Goal: Navigation & Orientation: Find specific page/section

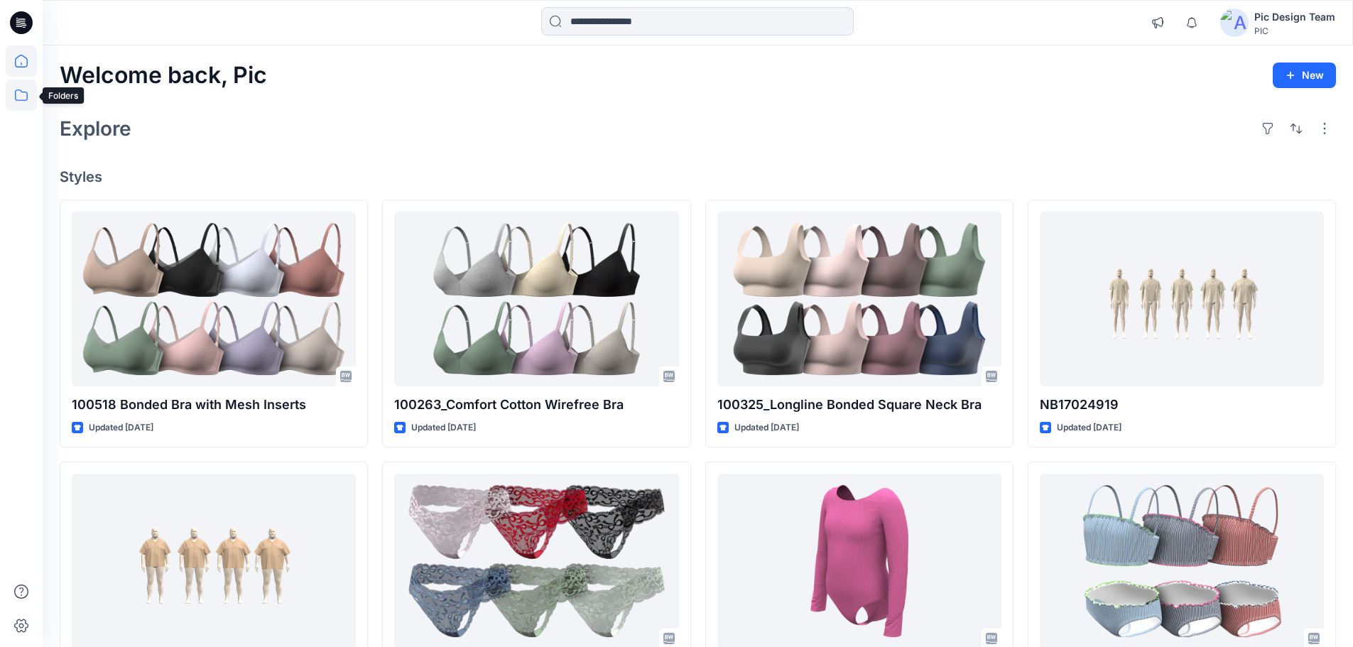
click at [16, 89] on icon at bounding box center [21, 95] width 31 height 31
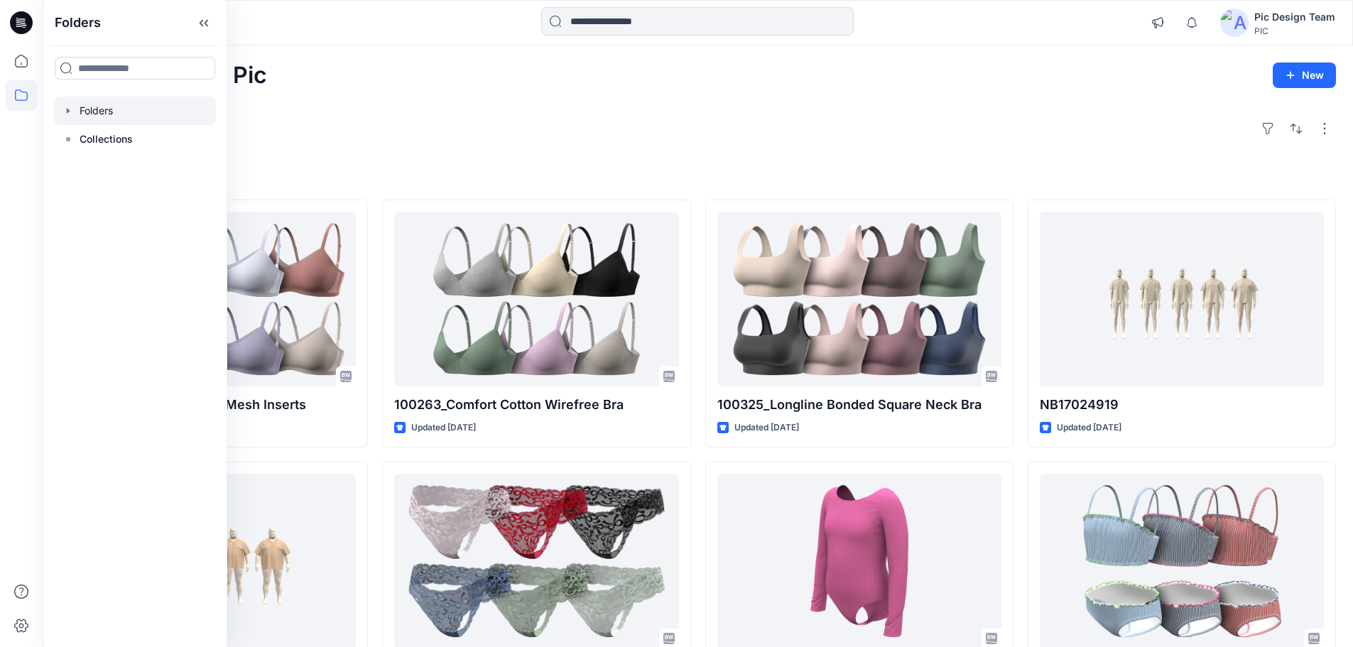
click at [71, 115] on icon "button" at bounding box center [68, 110] width 11 height 11
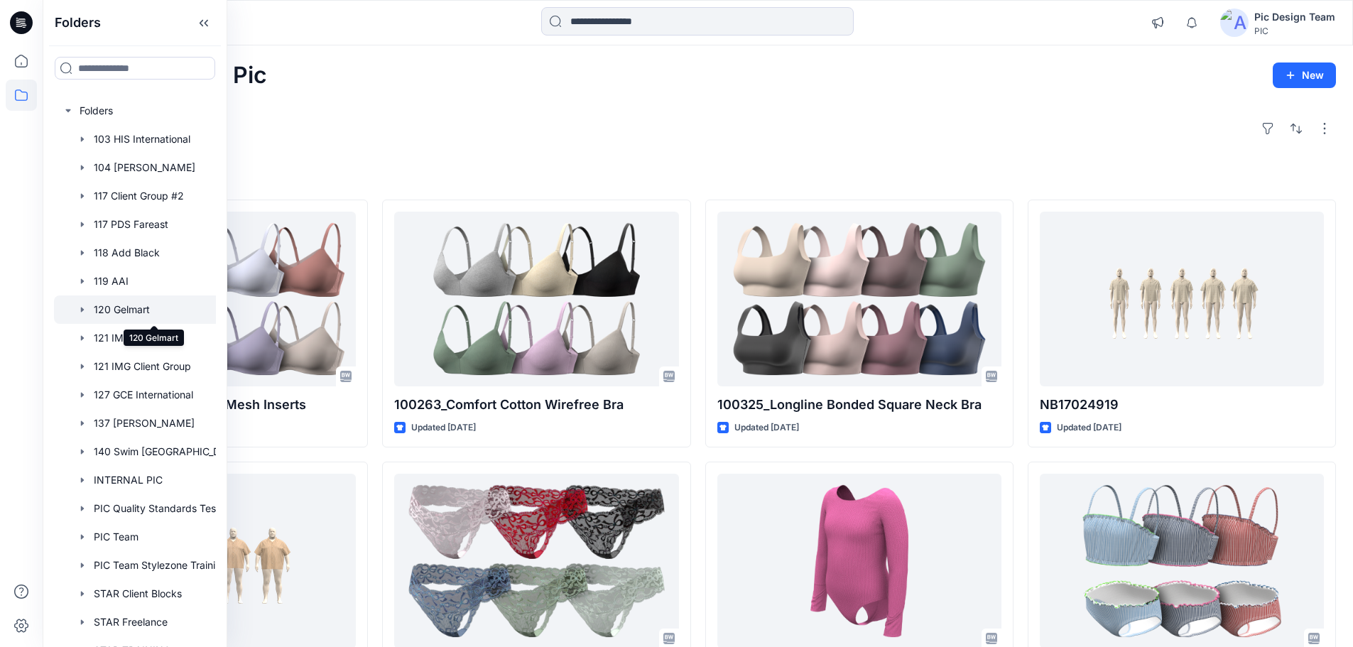
click at [139, 303] on div at bounding box center [153, 310] width 199 height 28
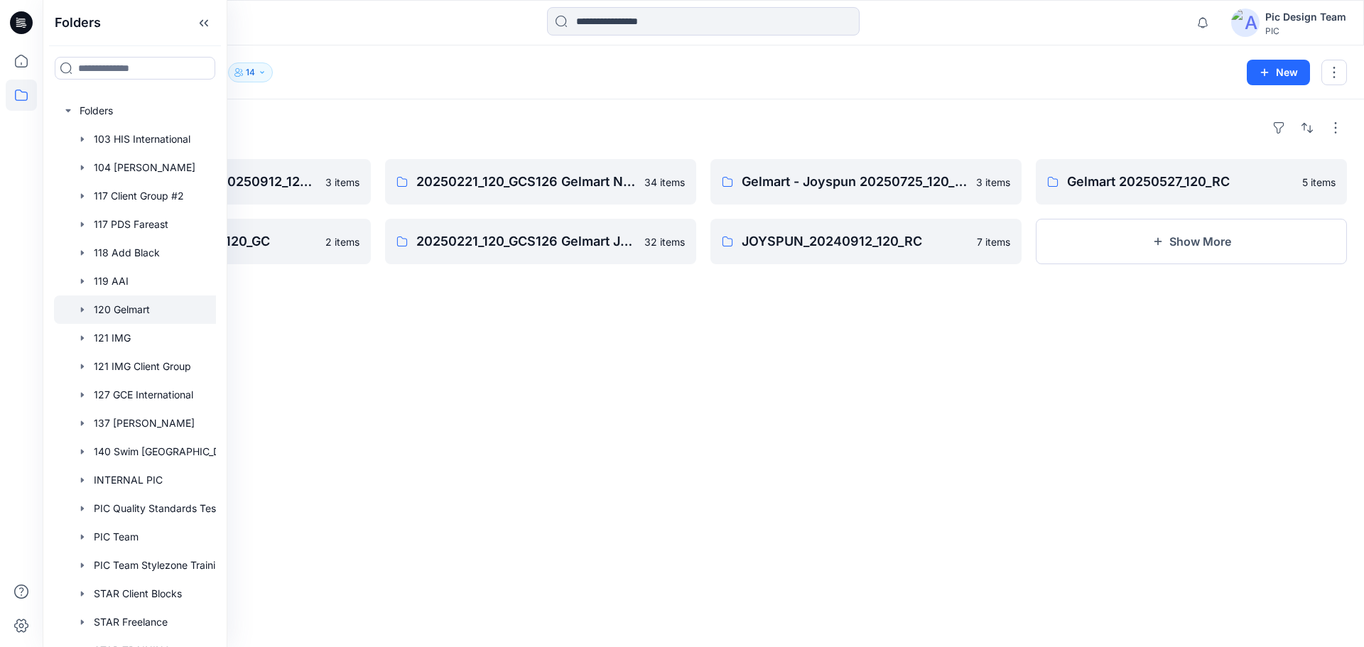
click at [509, 340] on div "Folders NOBO + JOYSPUN - 20250912_120_GC 3 items GELMART 20250523_120_GC 2 item…" at bounding box center [703, 373] width 1321 height 548
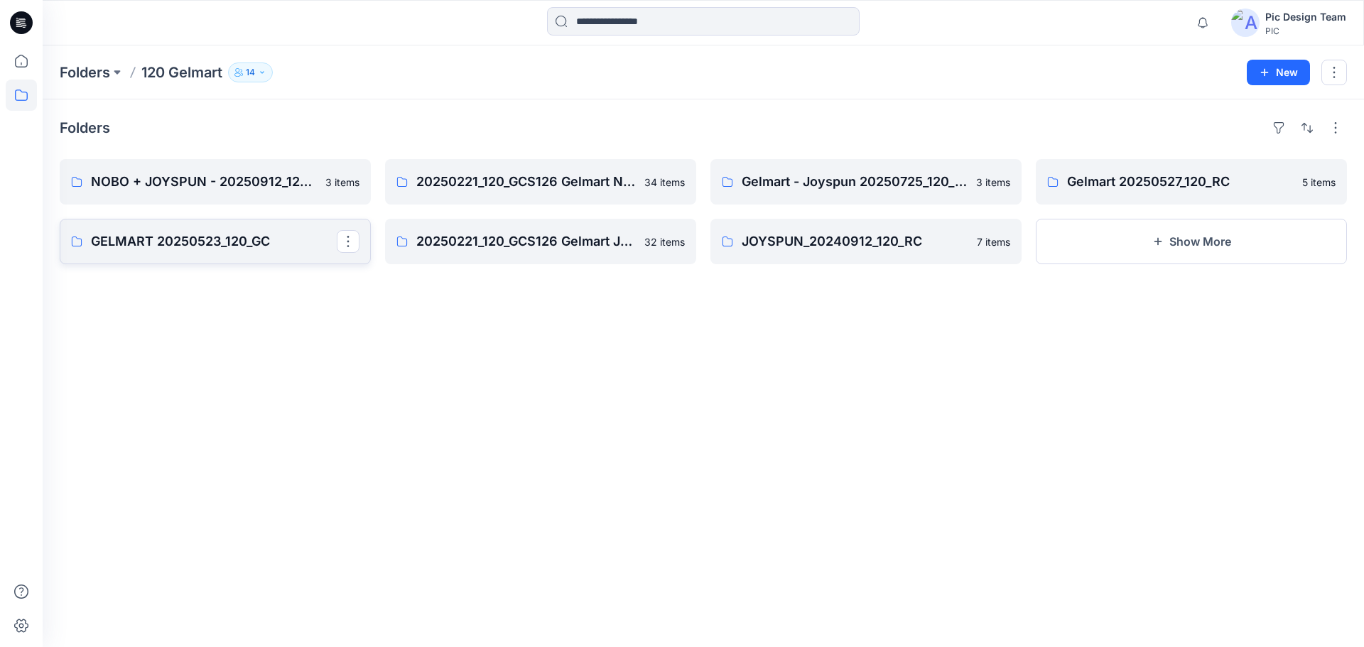
click at [205, 237] on p "GELMART 20250523_120_GC" at bounding box center [214, 242] width 246 height 20
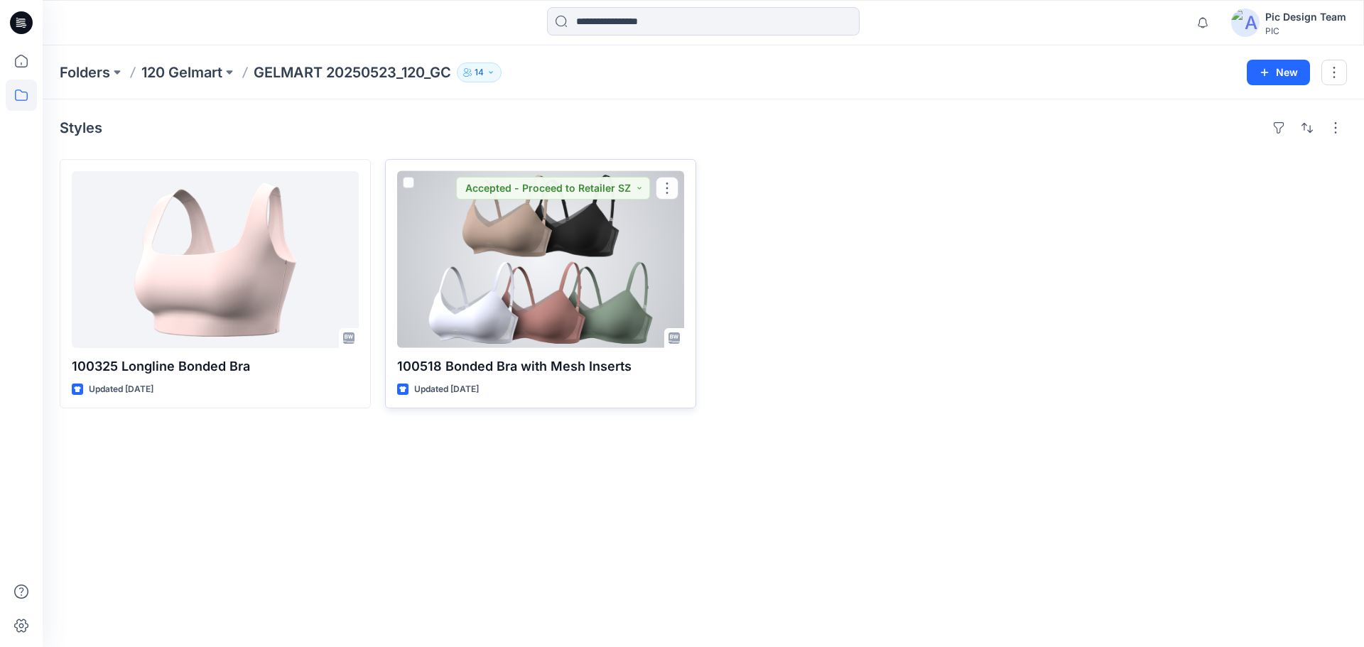
click at [595, 281] on div at bounding box center [540, 259] width 287 height 177
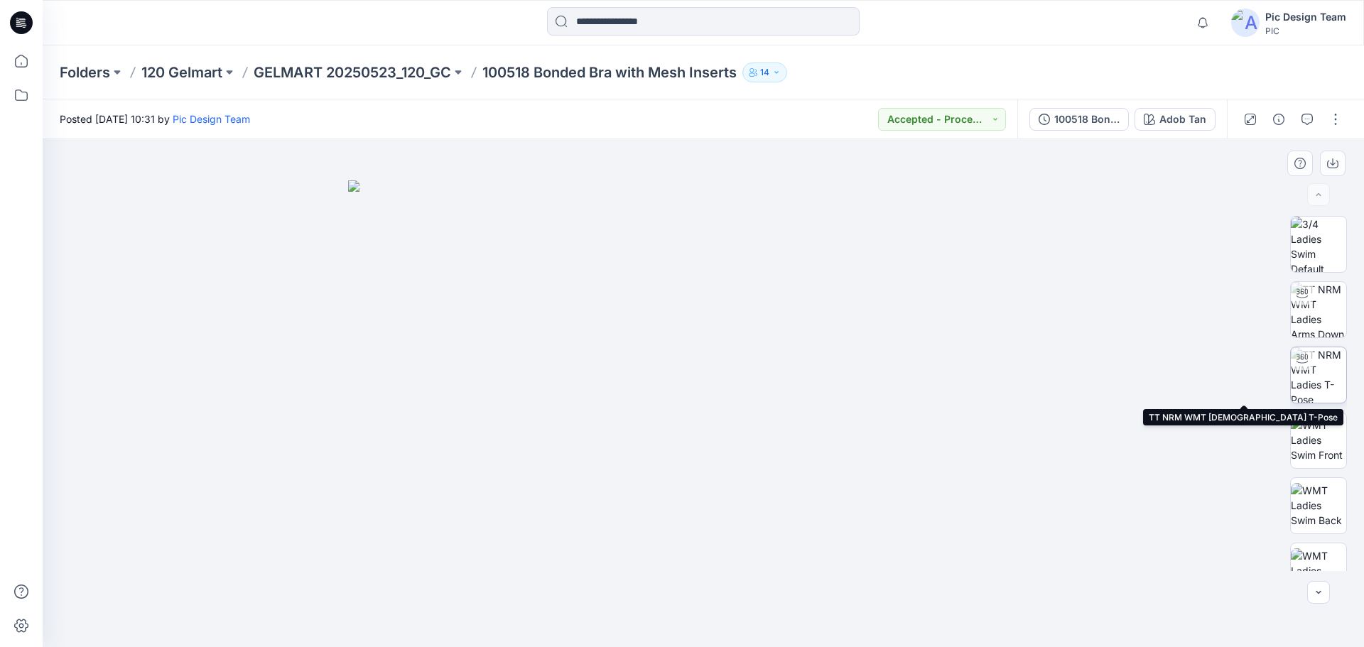
click at [1315, 373] on img at bounding box center [1318, 374] width 55 height 55
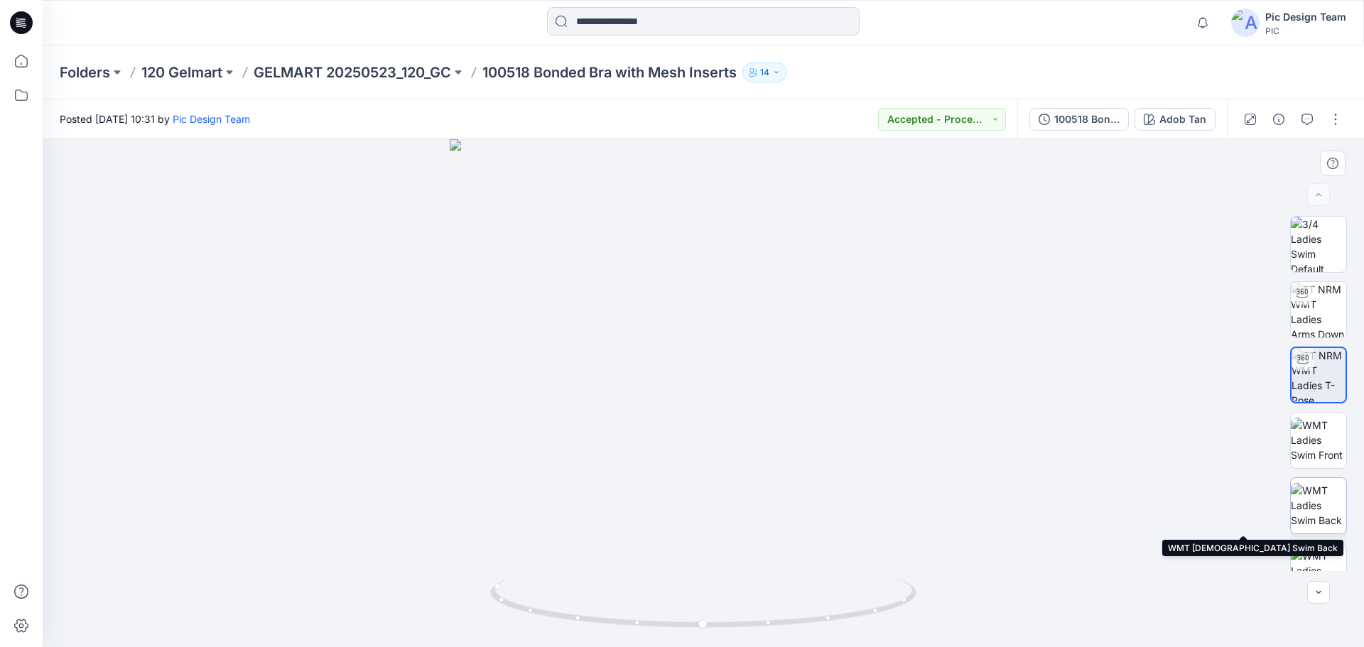
click at [1325, 497] on img at bounding box center [1318, 505] width 55 height 45
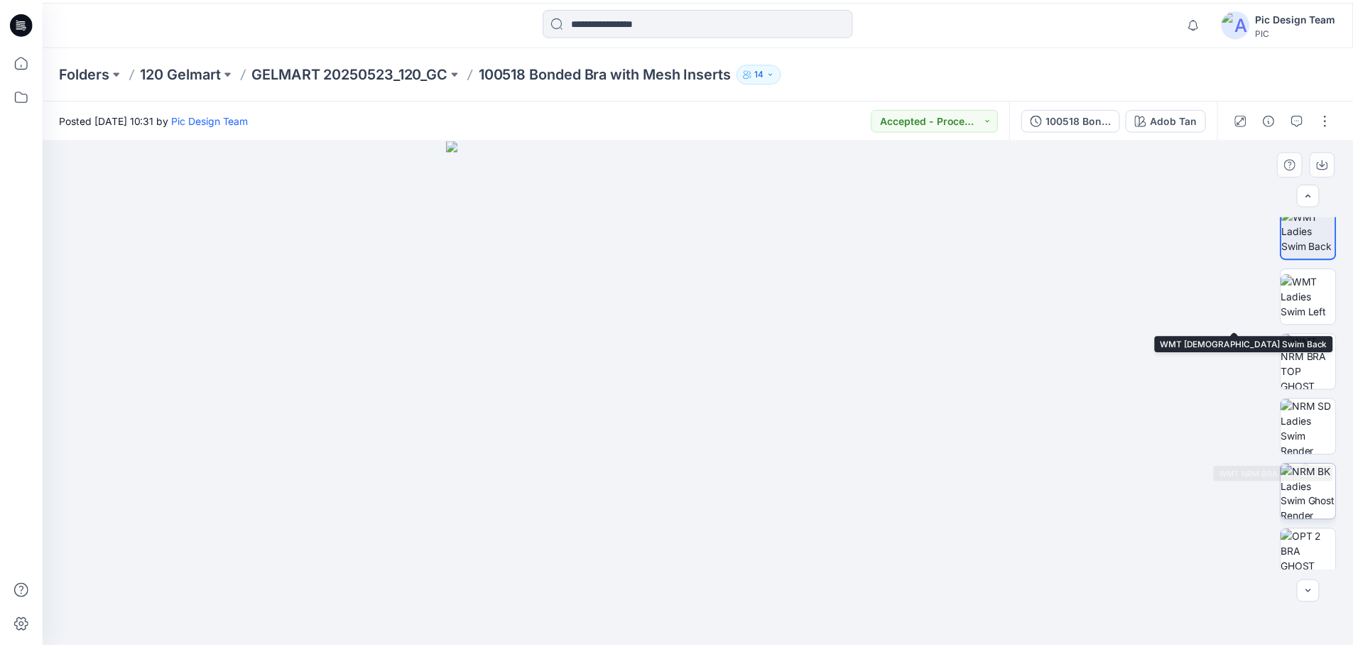
scroll to position [284, 0]
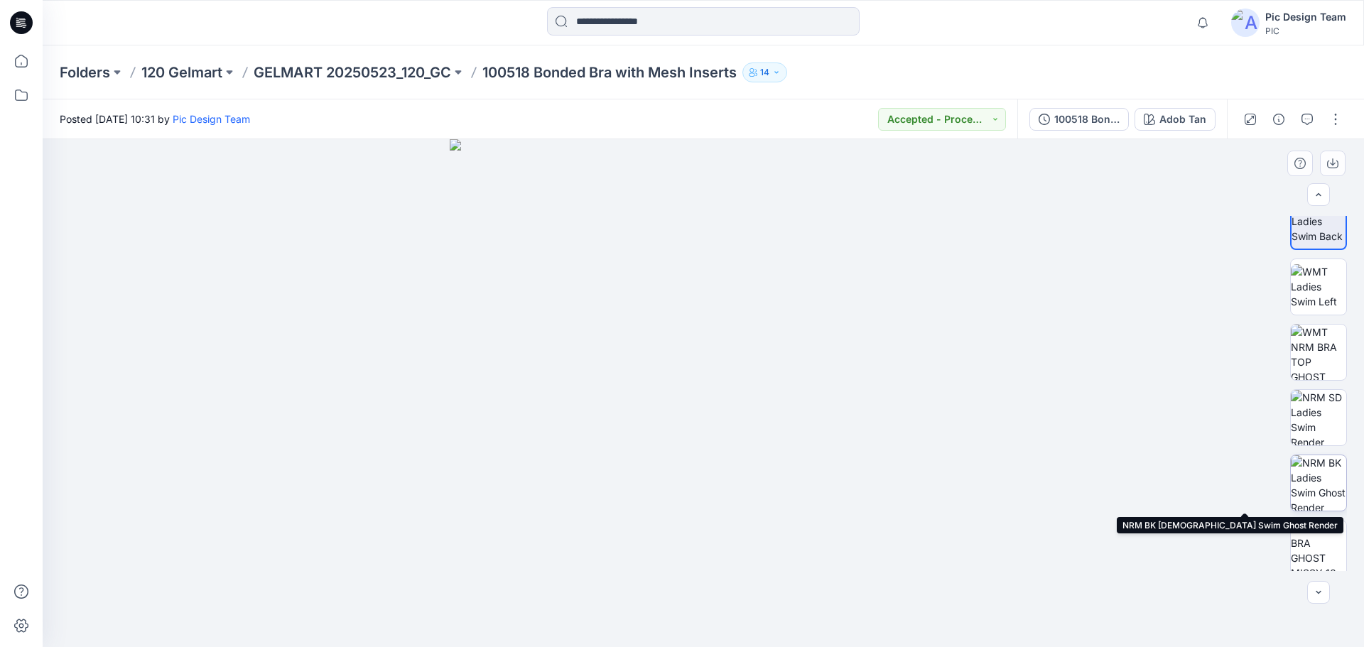
click at [1307, 473] on img at bounding box center [1318, 482] width 55 height 55
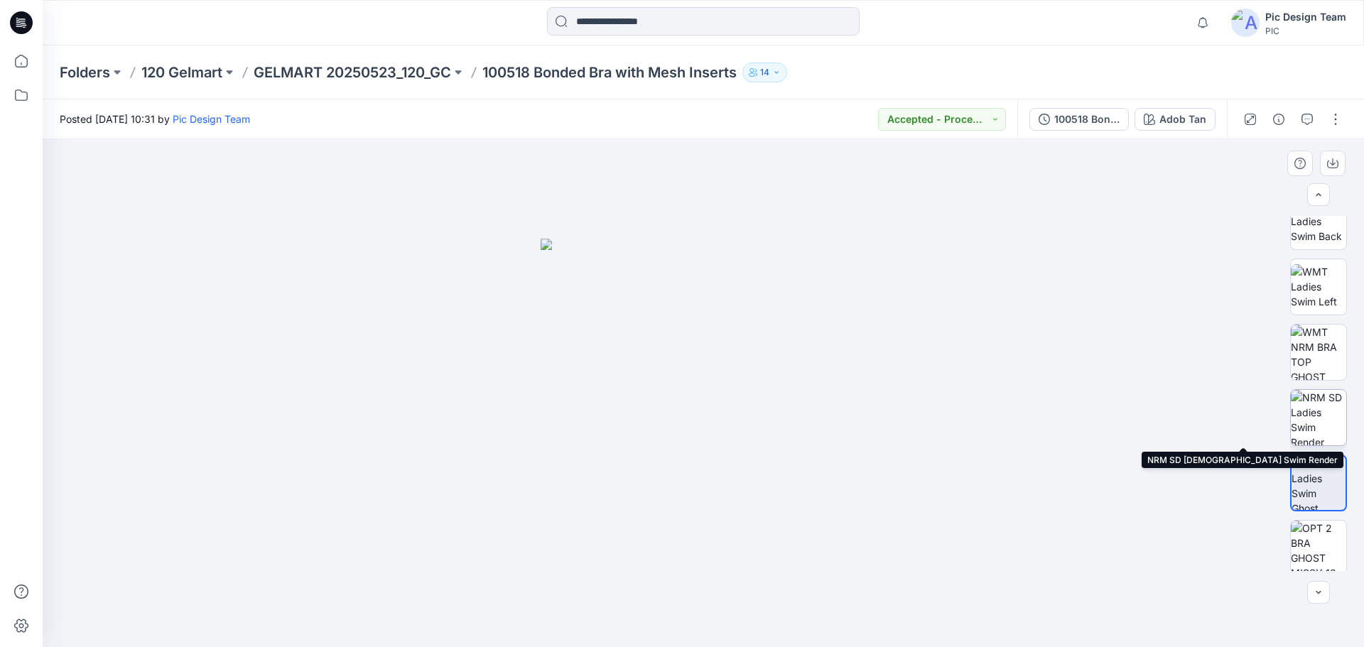
click at [1312, 424] on img at bounding box center [1318, 417] width 55 height 55
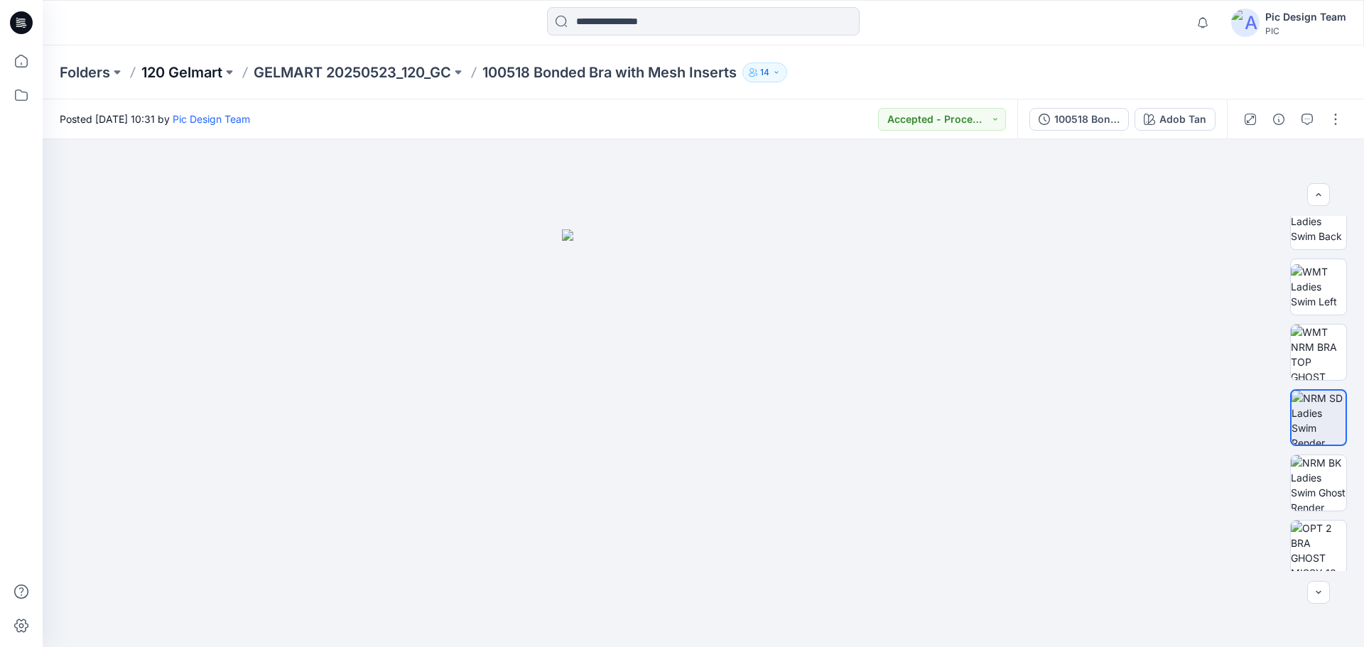
click at [200, 67] on p "120 Gelmart" at bounding box center [181, 73] width 81 height 20
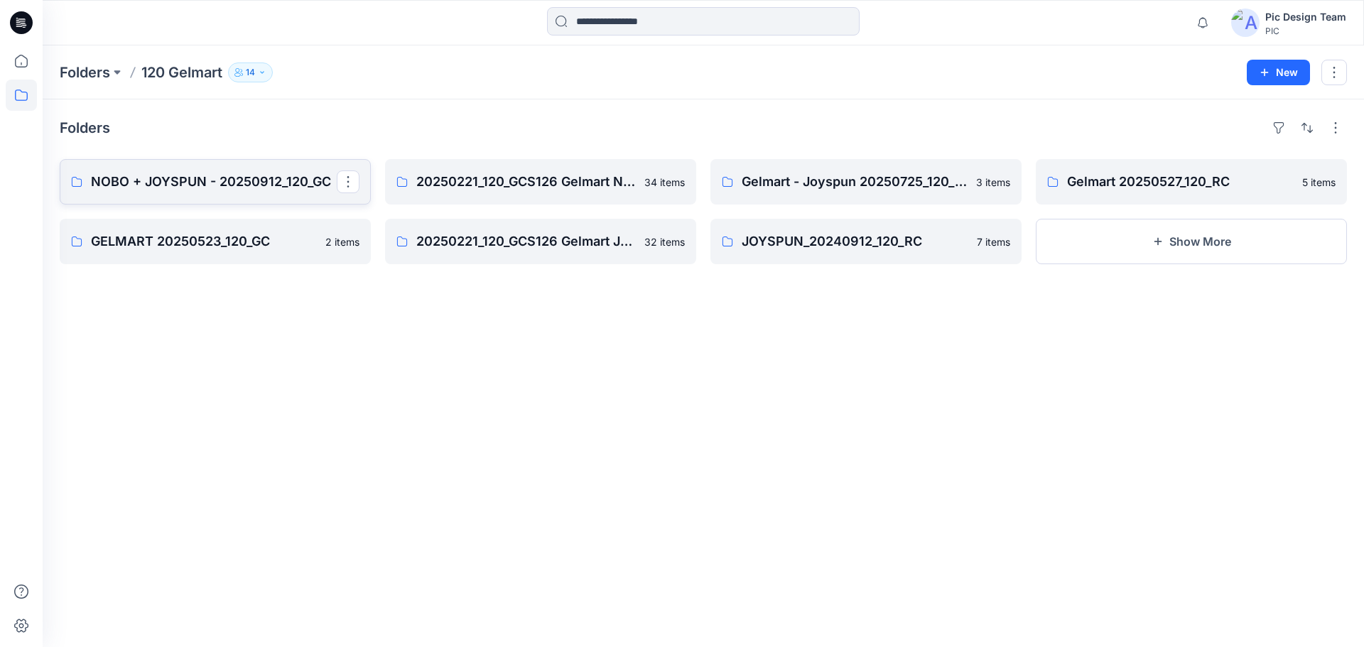
click at [259, 178] on p "NOBO + JOYSPUN - 20250912_120_GC" at bounding box center [214, 182] width 246 height 20
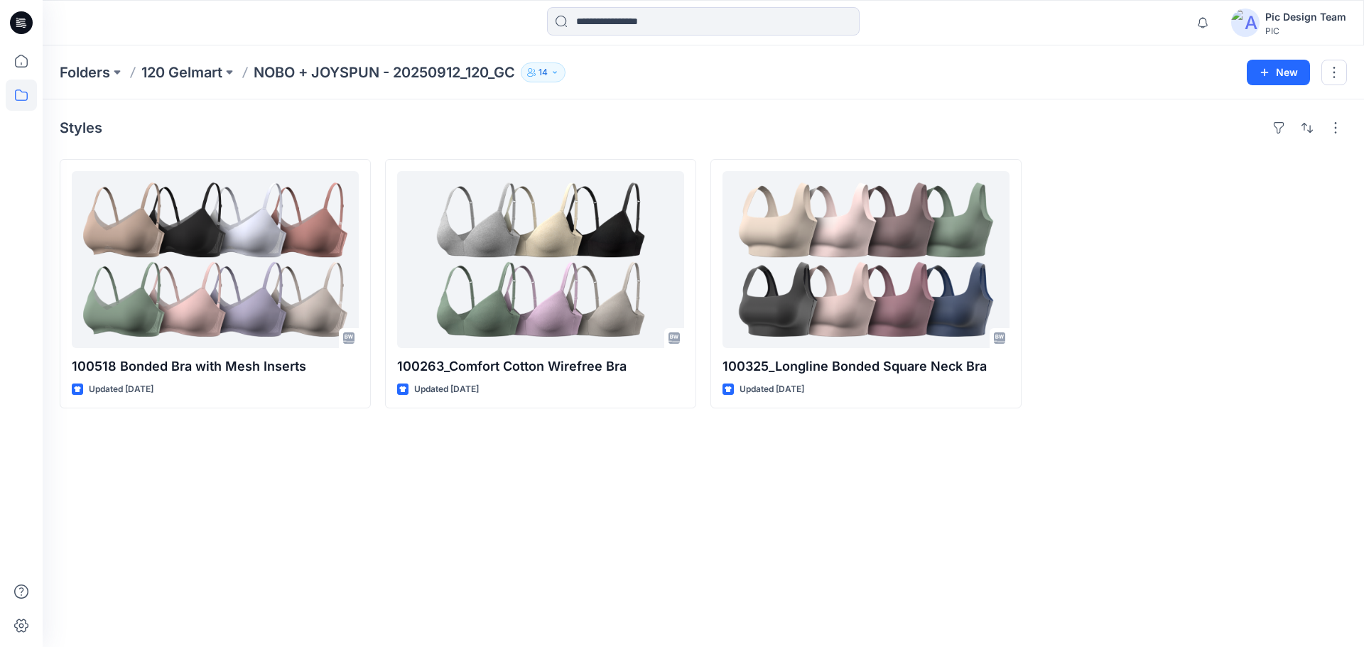
click at [166, 61] on div "Folders 120 Gelmart NOBO + JOYSPUN - 20250912_120_GC 14 New" at bounding box center [703, 72] width 1321 height 54
click at [166, 66] on p "120 Gelmart" at bounding box center [181, 73] width 81 height 20
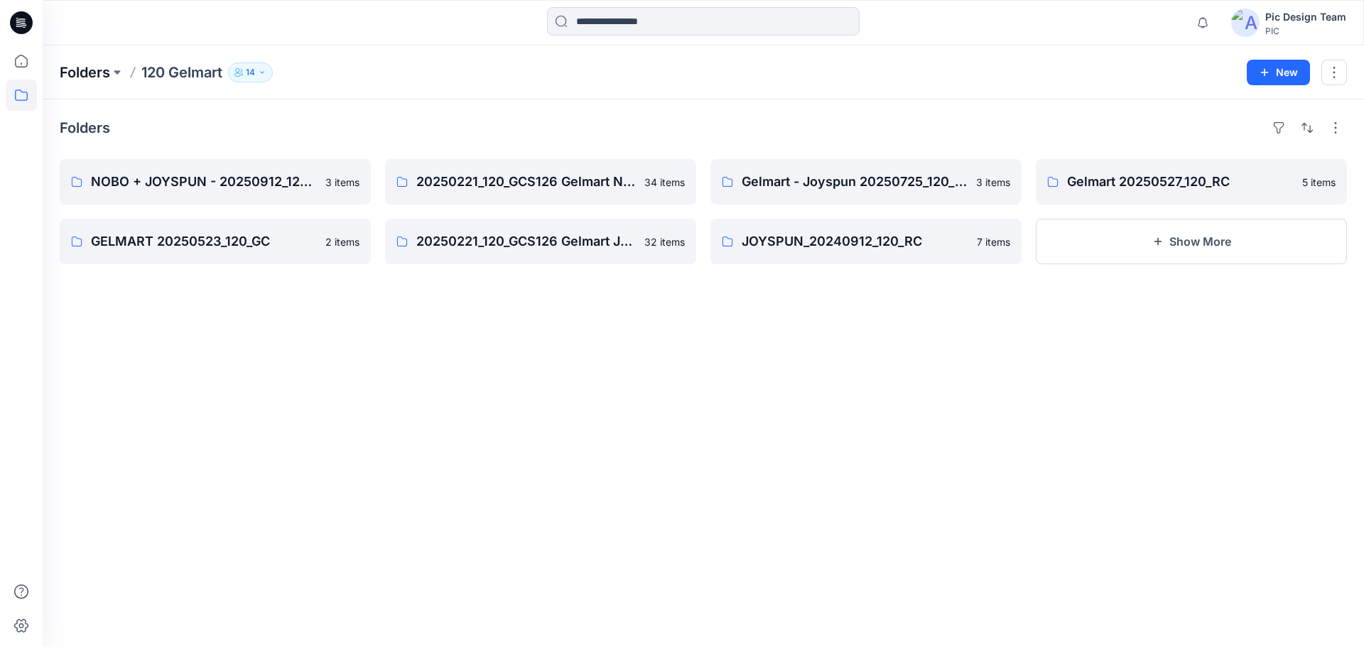
click at [87, 75] on p "Folders" at bounding box center [85, 73] width 50 height 20
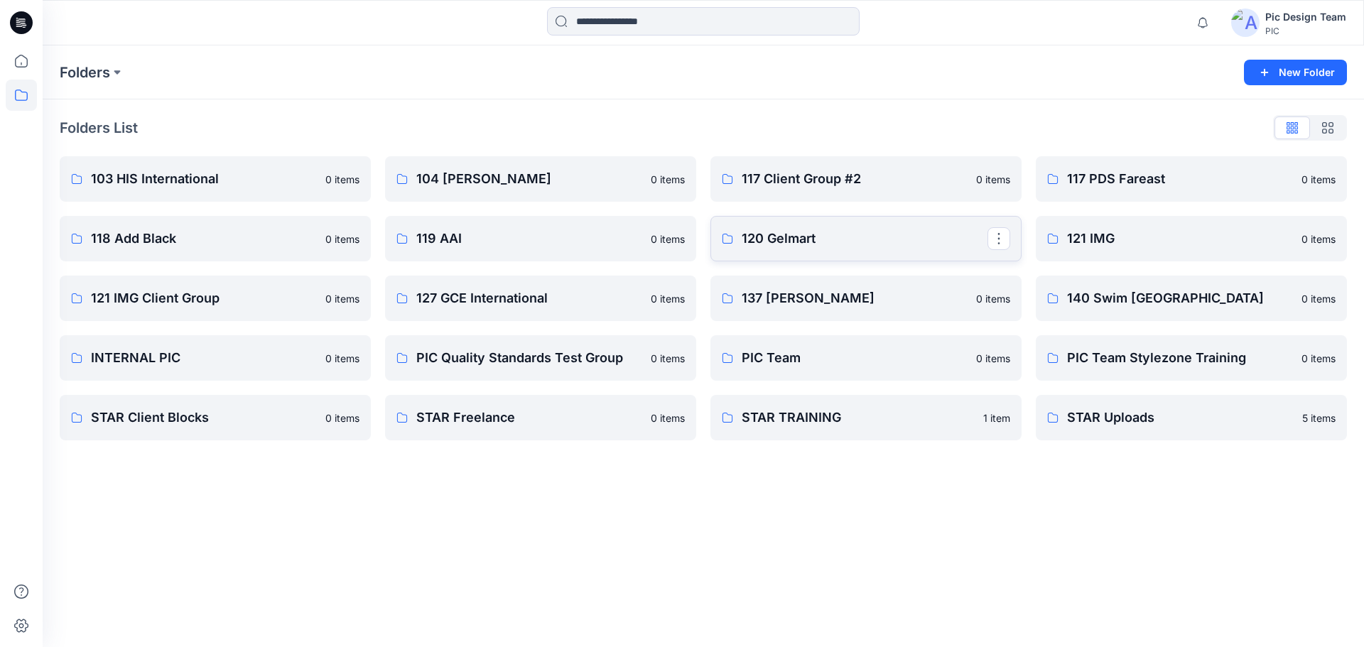
click at [777, 233] on p "120 Gelmart" at bounding box center [865, 239] width 246 height 20
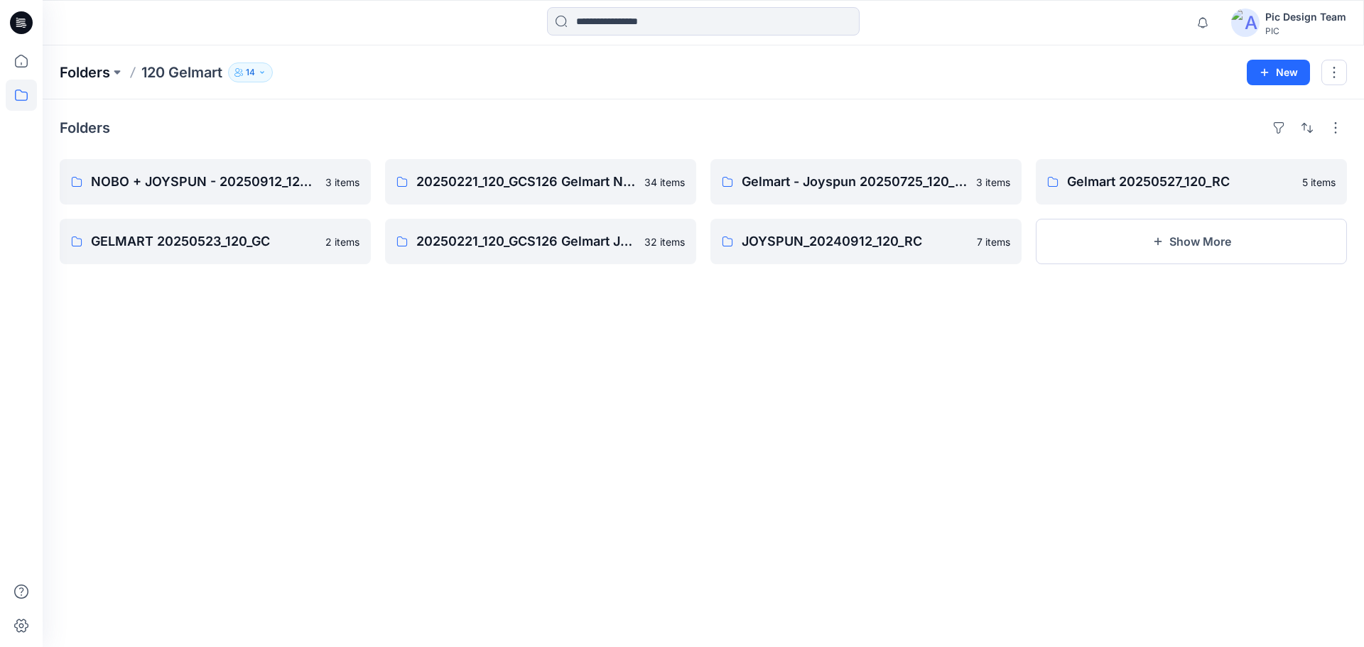
click at [104, 75] on p "Folders" at bounding box center [85, 73] width 50 height 20
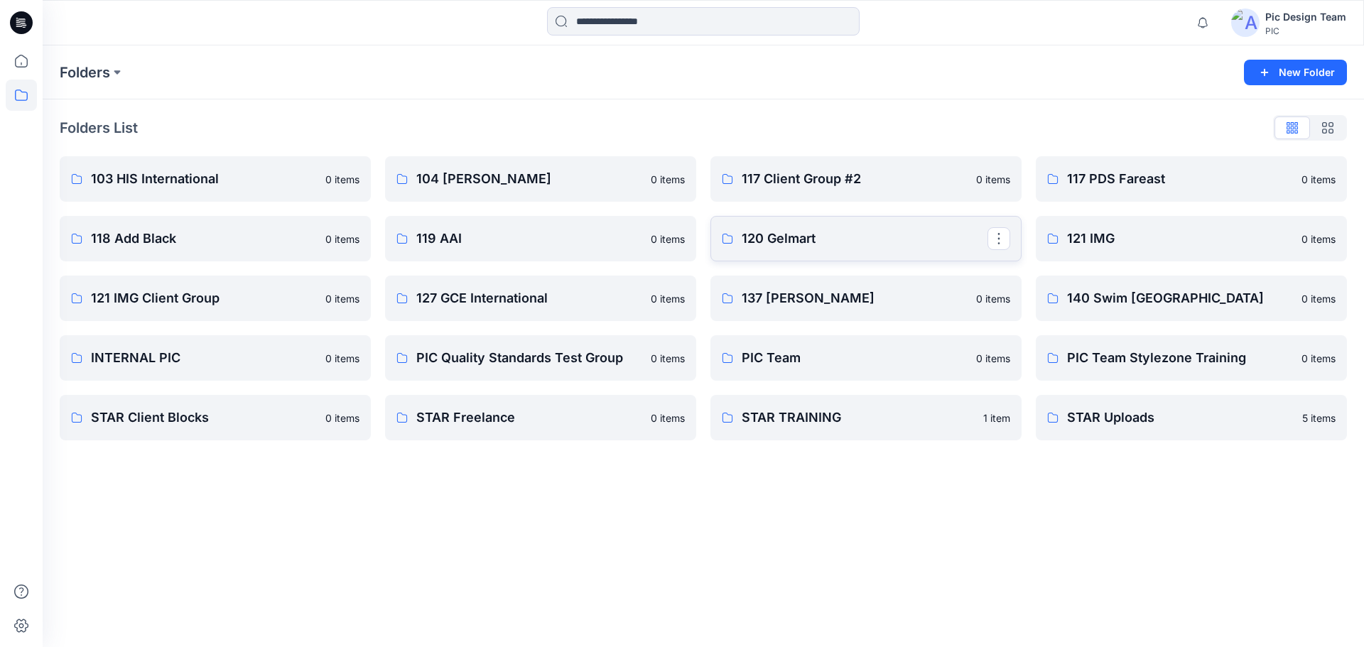
click at [847, 229] on p "120 Gelmart" at bounding box center [865, 239] width 246 height 20
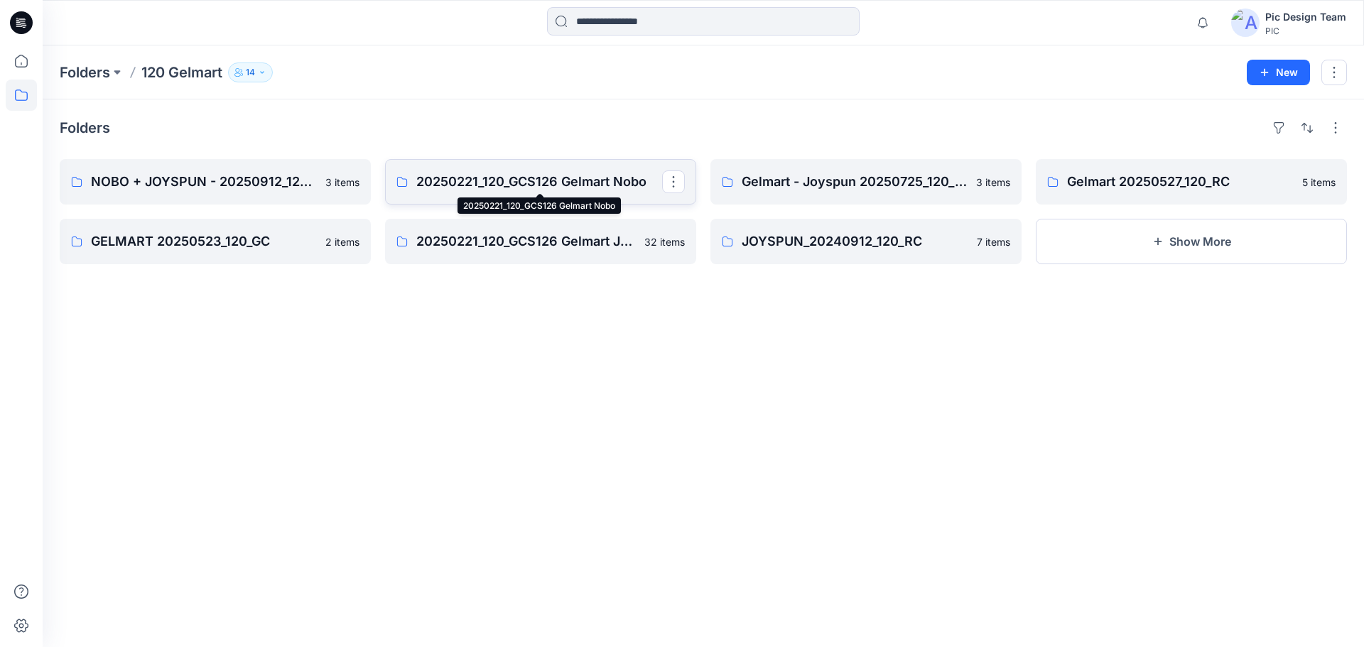
click at [583, 175] on p "20250221_120_GCS126 Gelmart Nobo" at bounding box center [539, 182] width 246 height 20
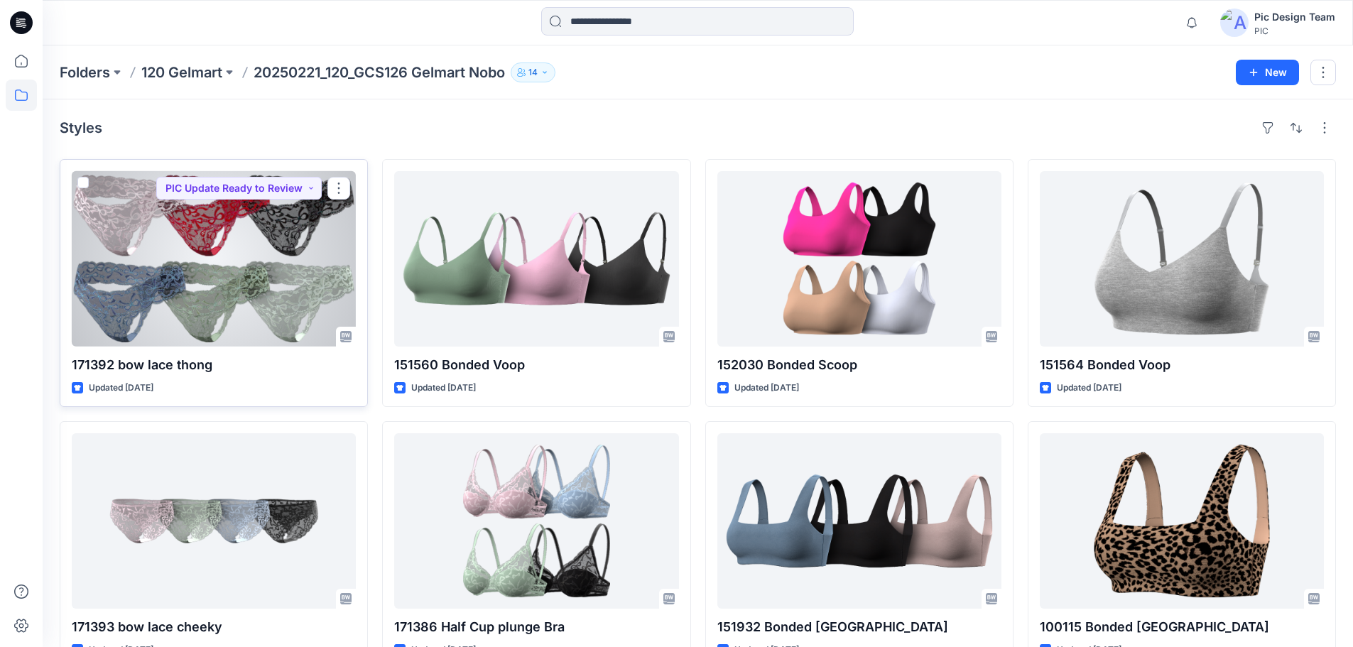
click at [215, 259] on div at bounding box center [214, 258] width 284 height 175
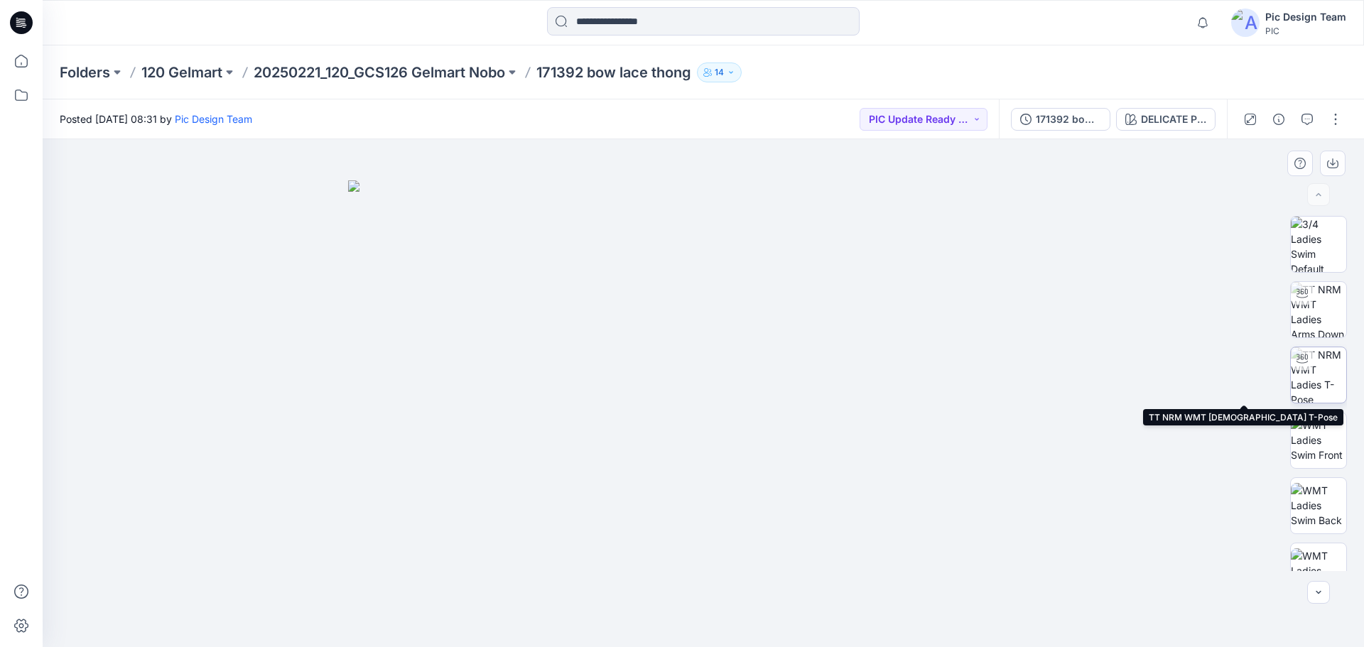
click at [1331, 376] on img at bounding box center [1318, 374] width 55 height 55
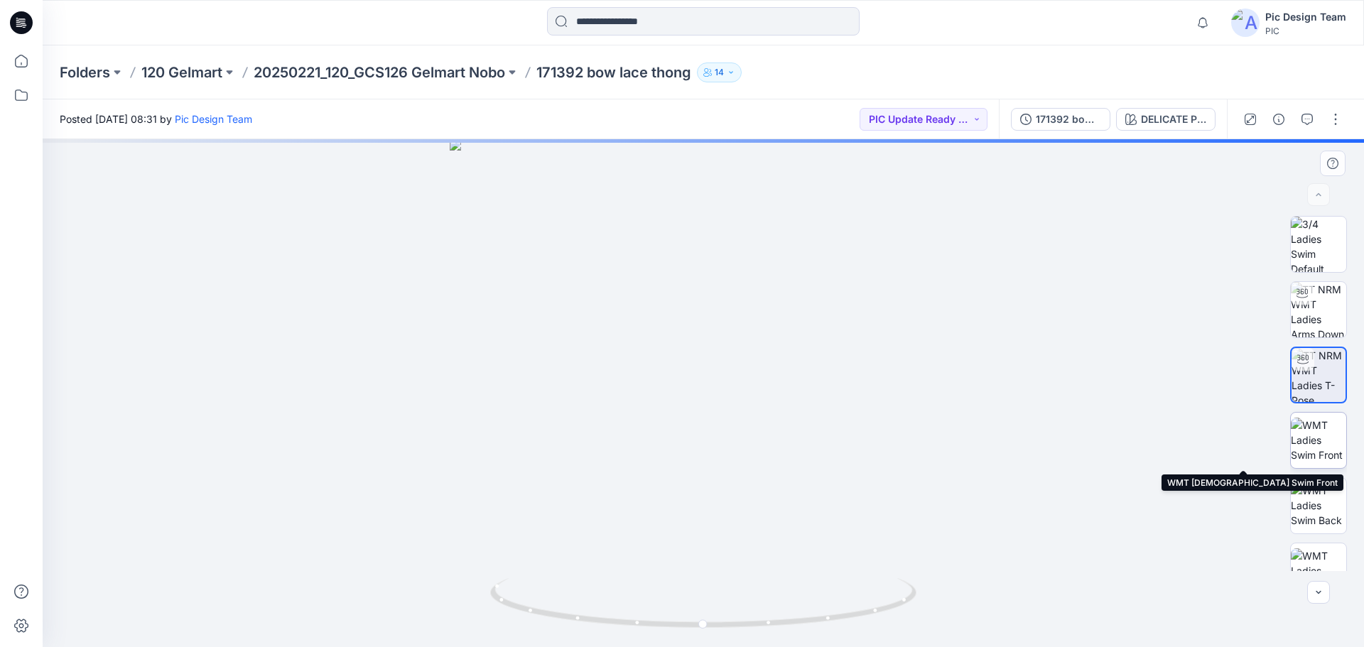
click at [1323, 435] on img at bounding box center [1318, 440] width 55 height 45
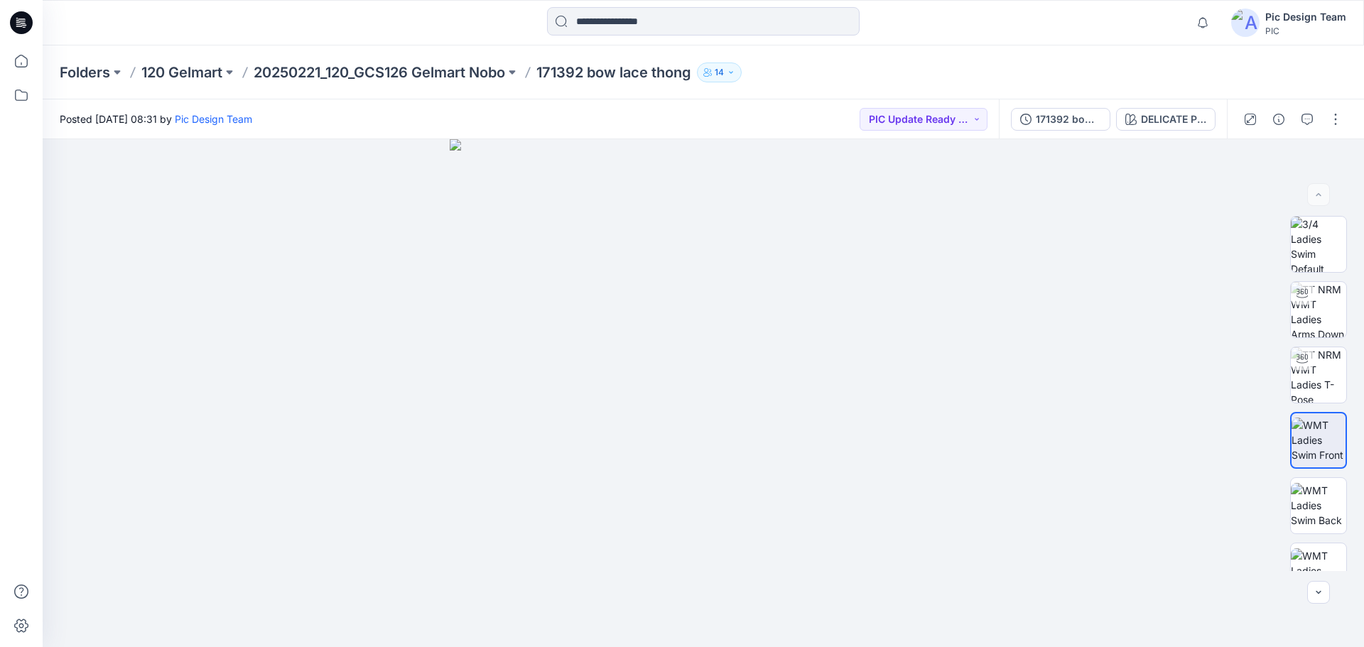
click at [385, 59] on div "Folders 120 Gelmart 20250221_120_GCS126 Gelmart Nobo 171392 bow lace thong 14" at bounding box center [703, 72] width 1321 height 54
click at [390, 71] on p "20250221_120_GCS126 Gelmart Nobo" at bounding box center [379, 73] width 251 height 20
